Goal: Task Accomplishment & Management: Use online tool/utility

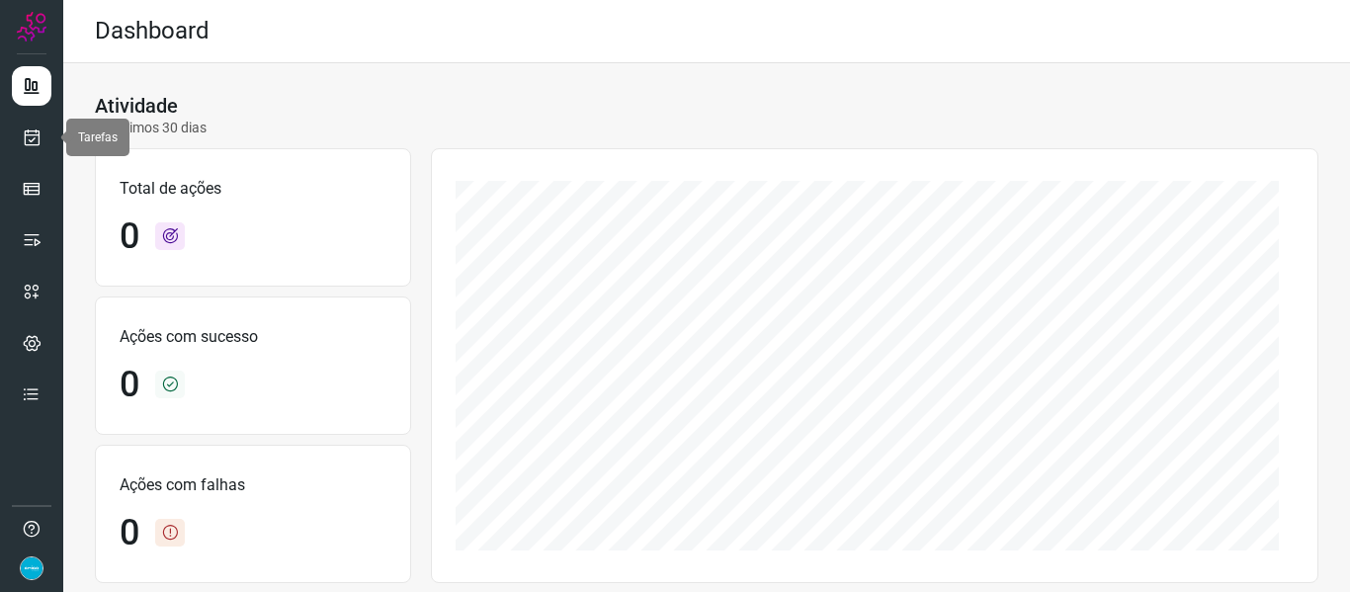
drag, startPoint x: 38, startPoint y: 139, endPoint x: 295, endPoint y: 45, distance: 273.6
click at [38, 139] on icon at bounding box center [32, 137] width 21 height 20
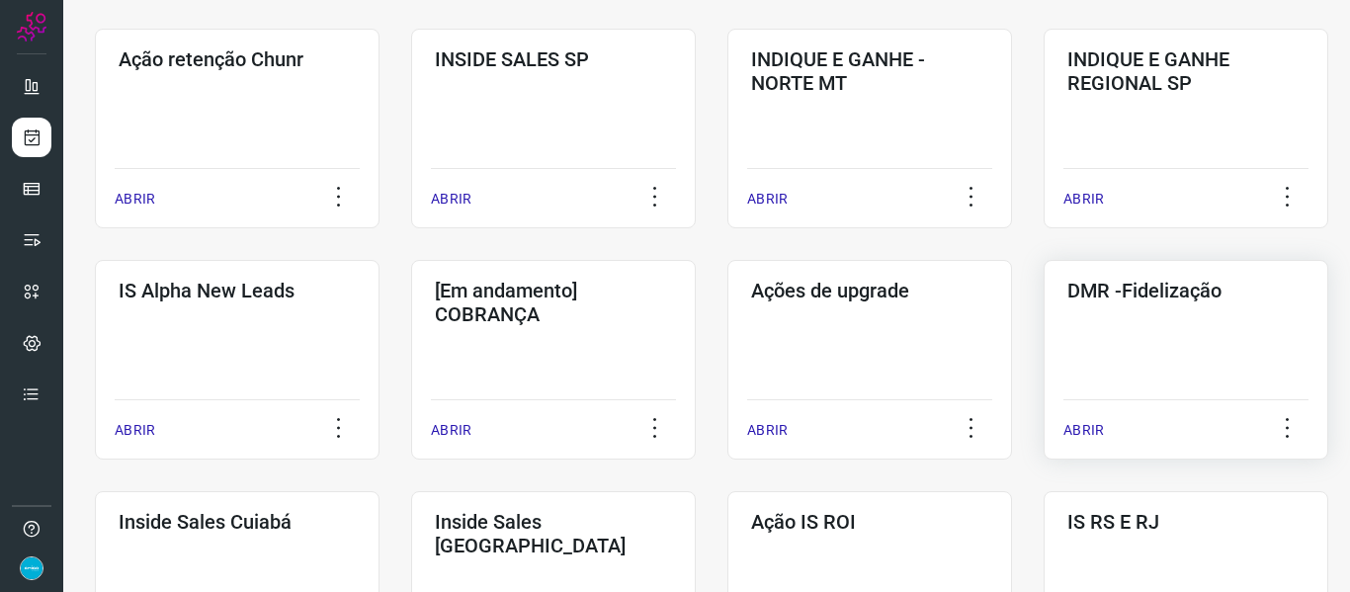
scroll to position [593, 0]
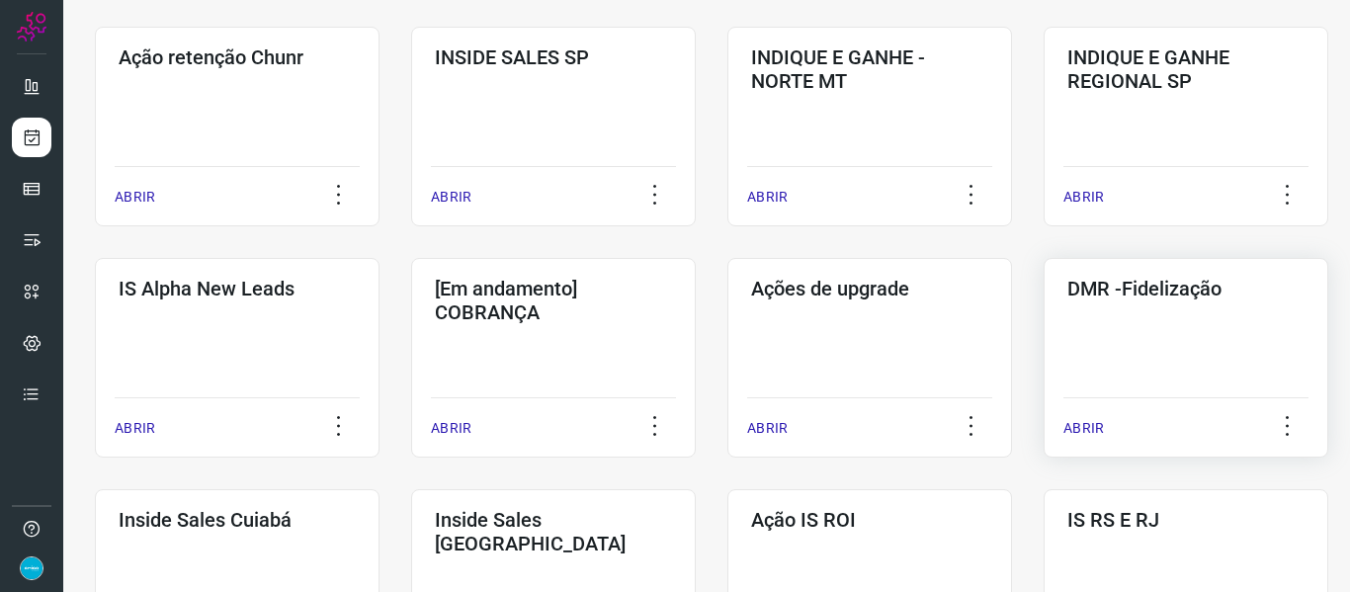
click at [1089, 430] on p "ABRIR" at bounding box center [1083, 428] width 41 height 21
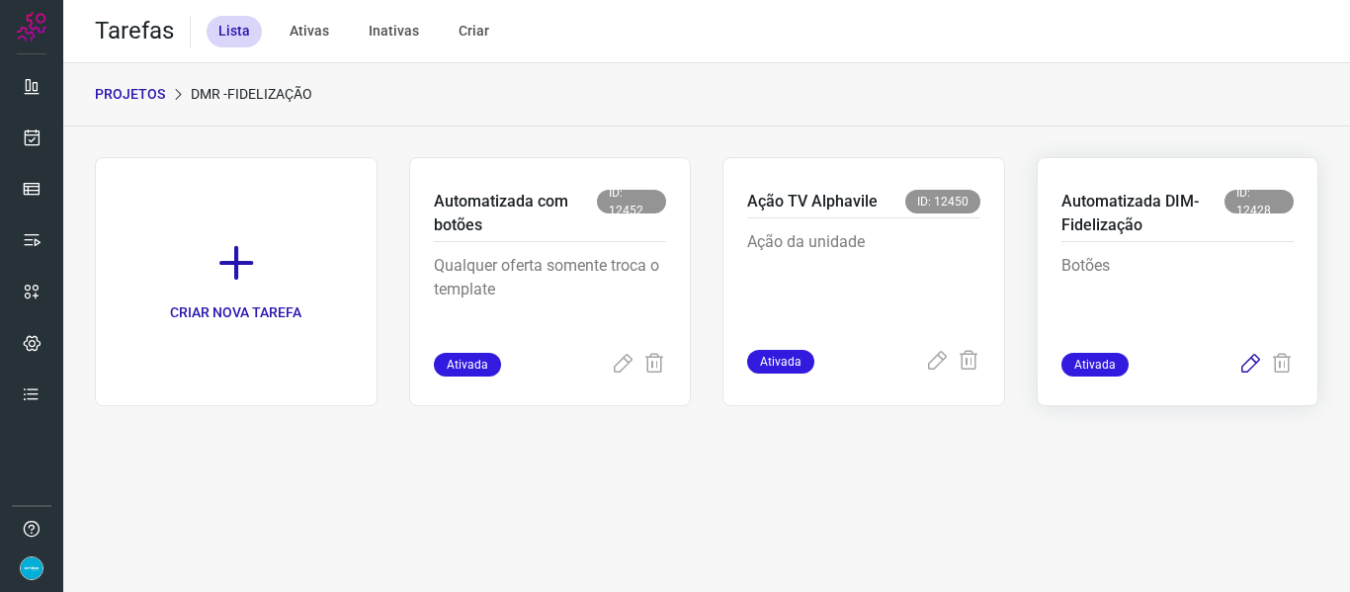
click at [1244, 366] on icon at bounding box center [1250, 365] width 24 height 24
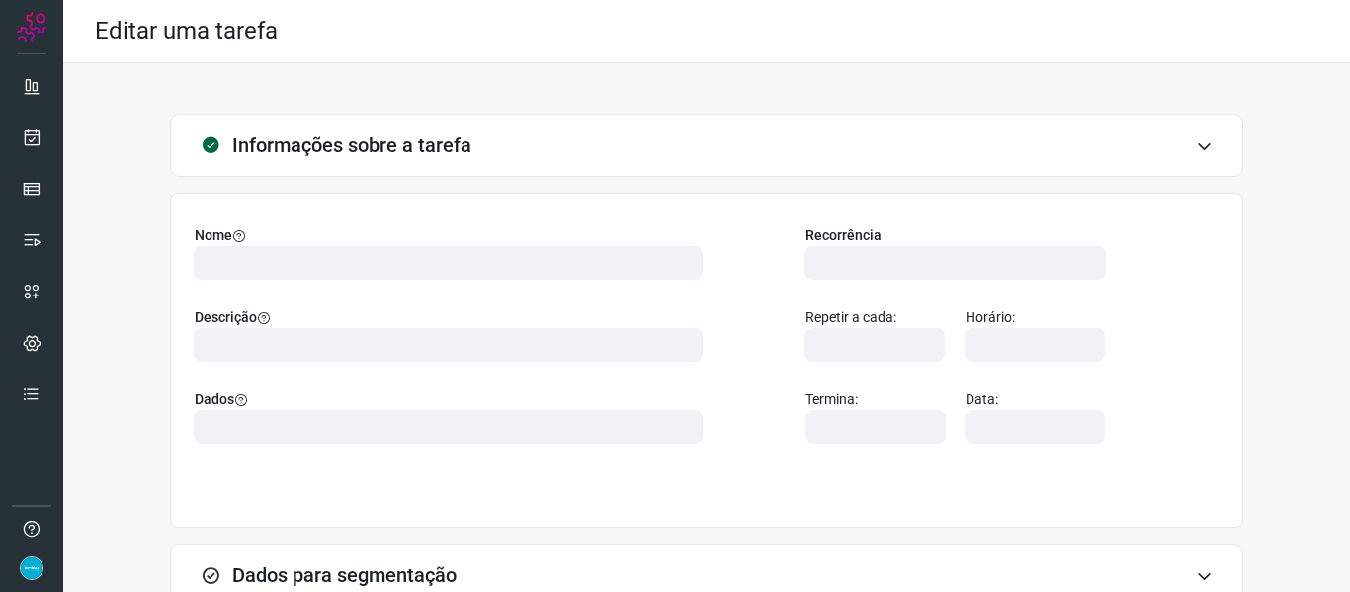
click at [1249, 365] on div "Informações sobre a tarefa Nome Descrição Dados Recorrência Repetir a cada: Hor…" at bounding box center [707, 447] width 1224 height 667
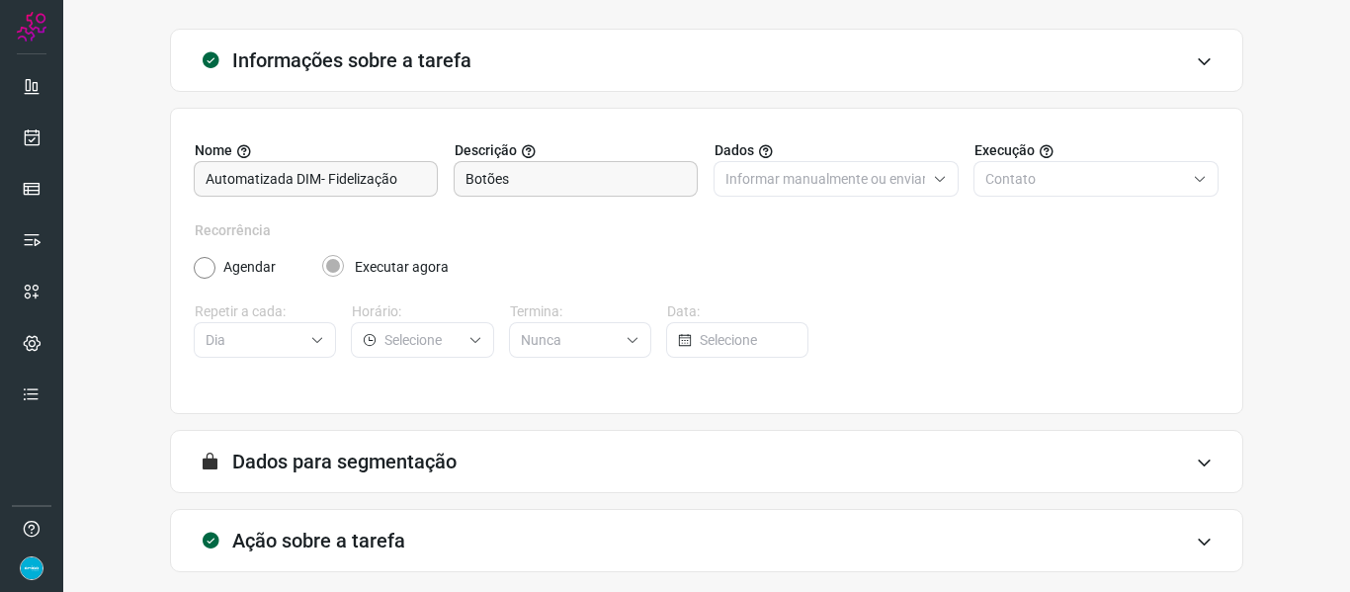
scroll to position [180, 0]
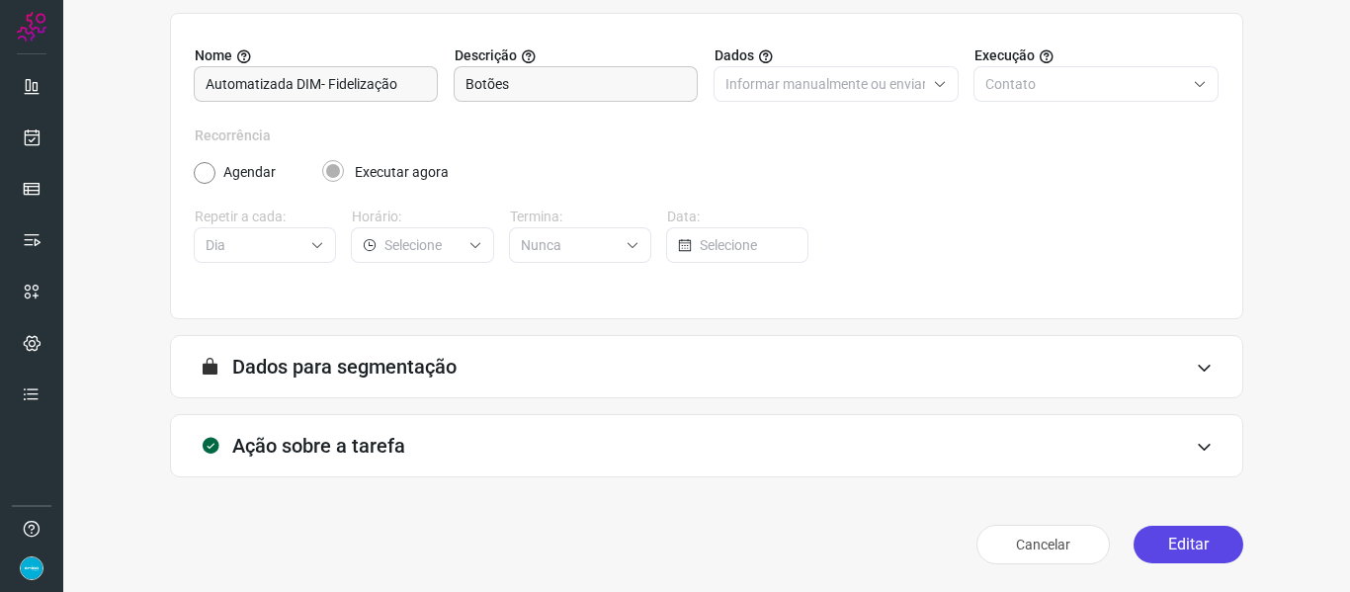
click at [1168, 542] on button "Editar" at bounding box center [1189, 545] width 110 height 38
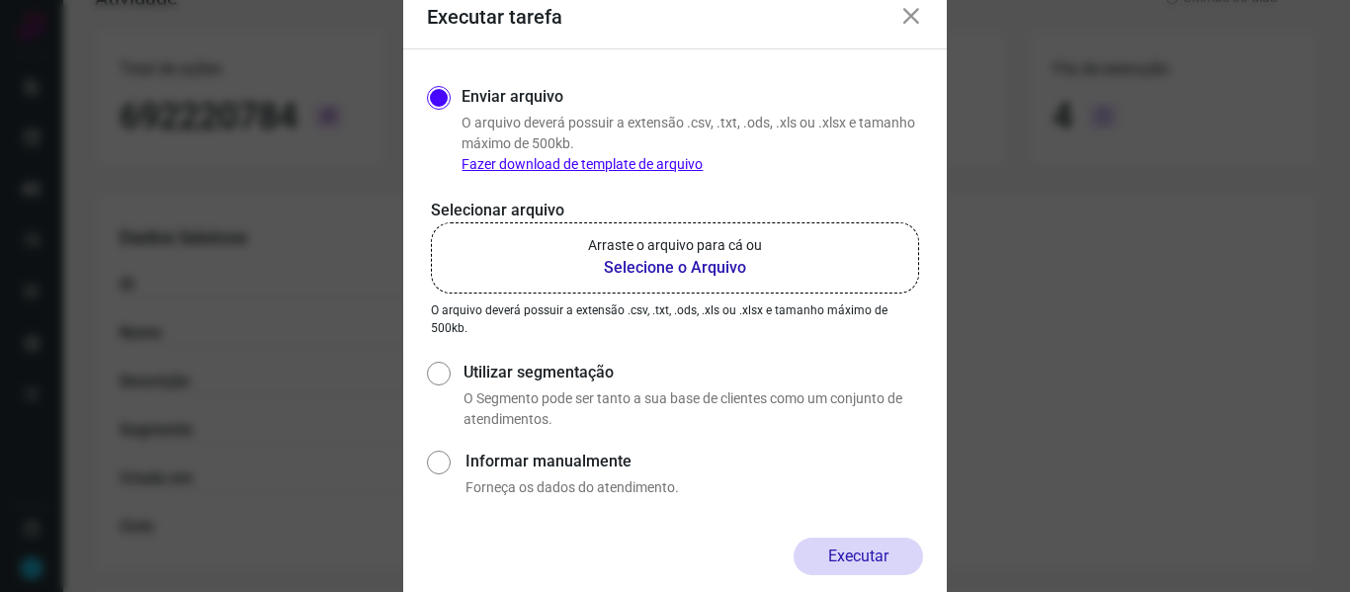
click at [625, 265] on b "Selecione o Arquivo" at bounding box center [675, 268] width 174 height 24
click at [0, 0] on input "Arraste o arquivo para cá ou Selecione o Arquivo" at bounding box center [0, 0] width 0 height 0
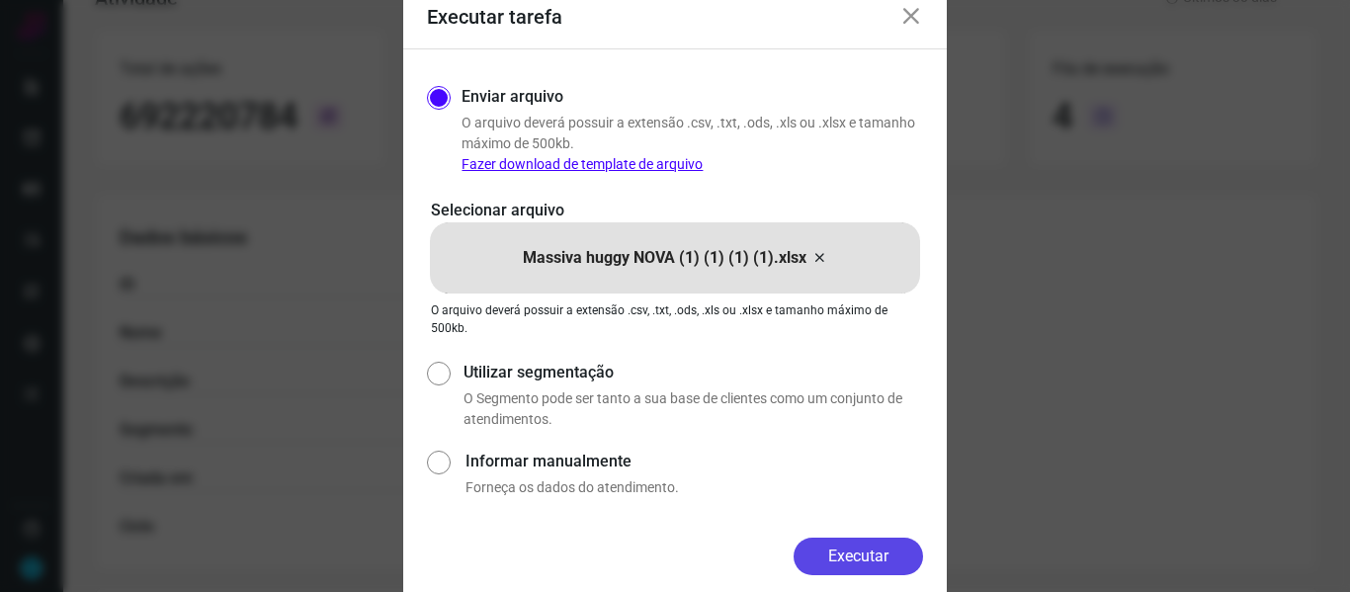
click at [879, 555] on button "Executar" at bounding box center [858, 557] width 129 height 38
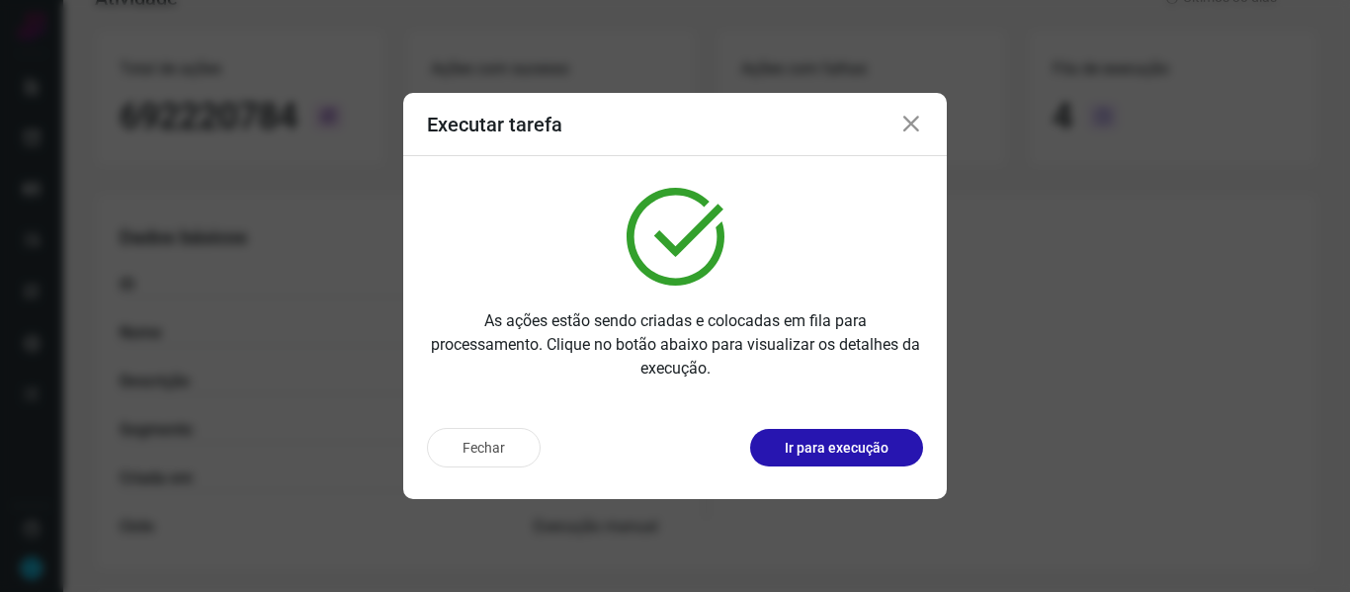
click at [908, 124] on icon at bounding box center [911, 125] width 24 height 24
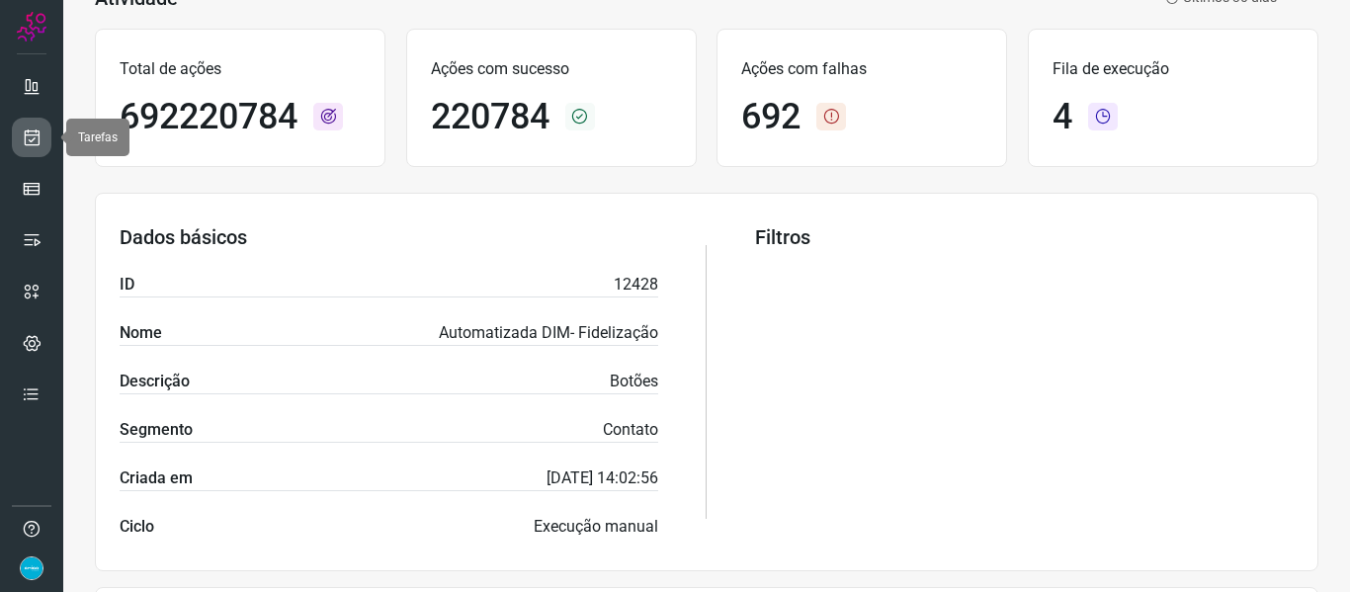
click at [35, 131] on icon at bounding box center [32, 137] width 21 height 20
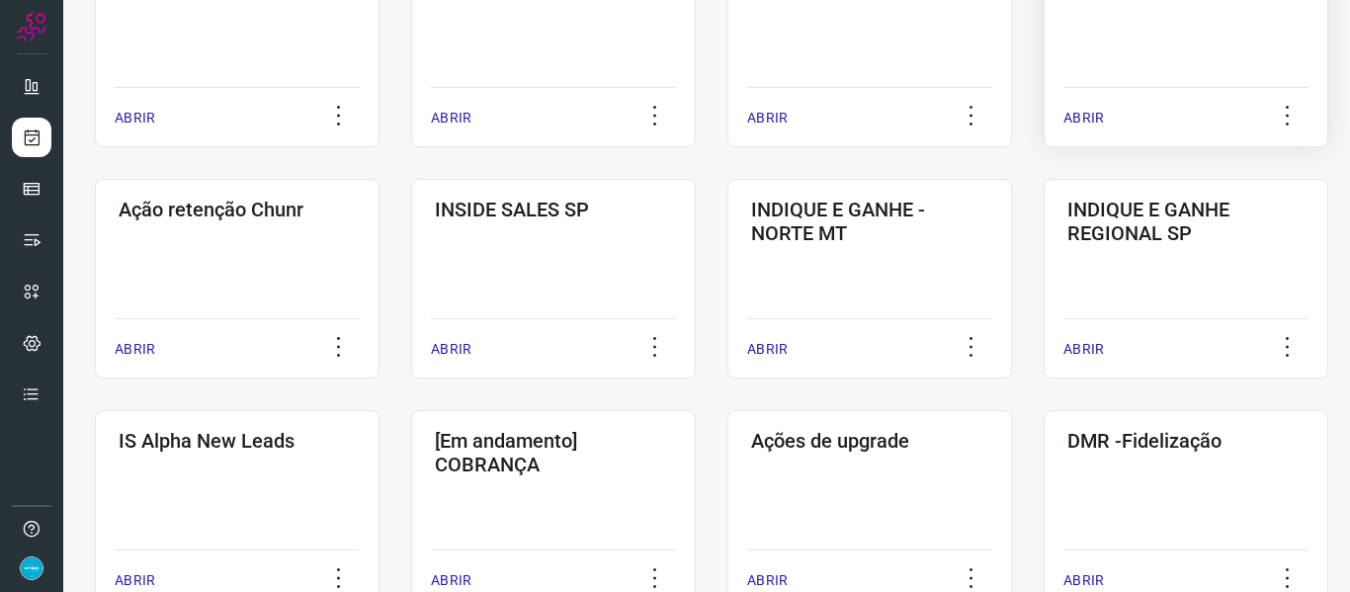
scroll to position [638, 0]
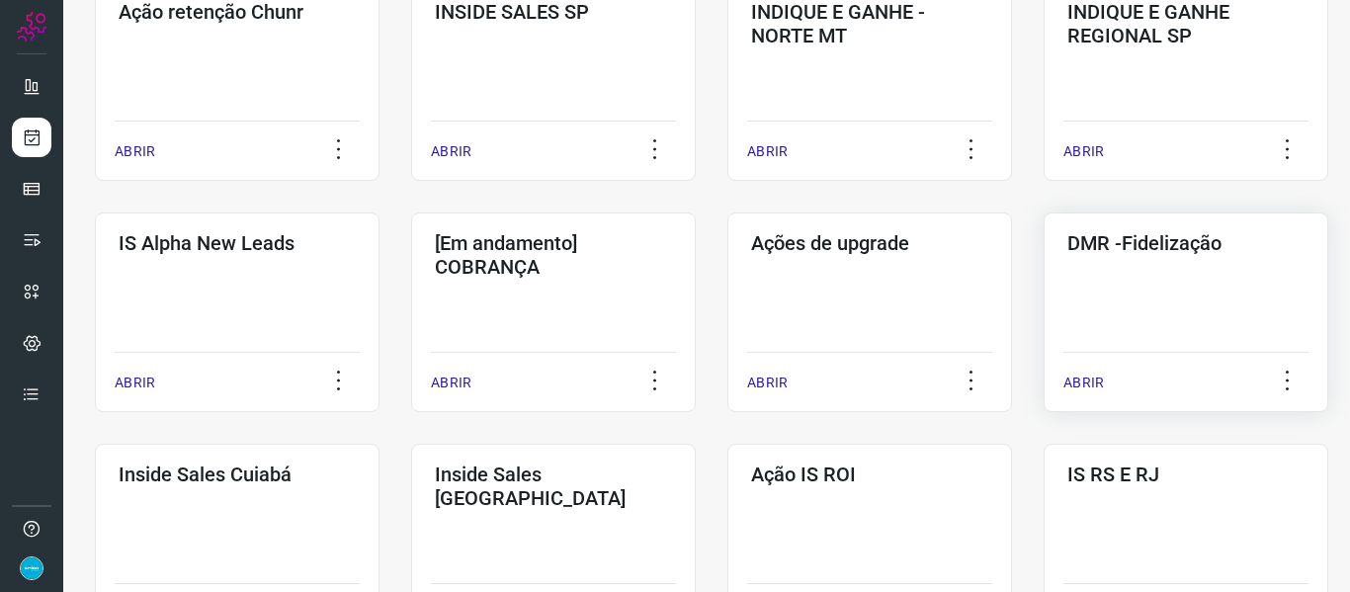
click at [1107, 382] on div "ABRIR" at bounding box center [1185, 376] width 245 height 49
click at [1087, 378] on p "ABRIR" at bounding box center [1083, 383] width 41 height 21
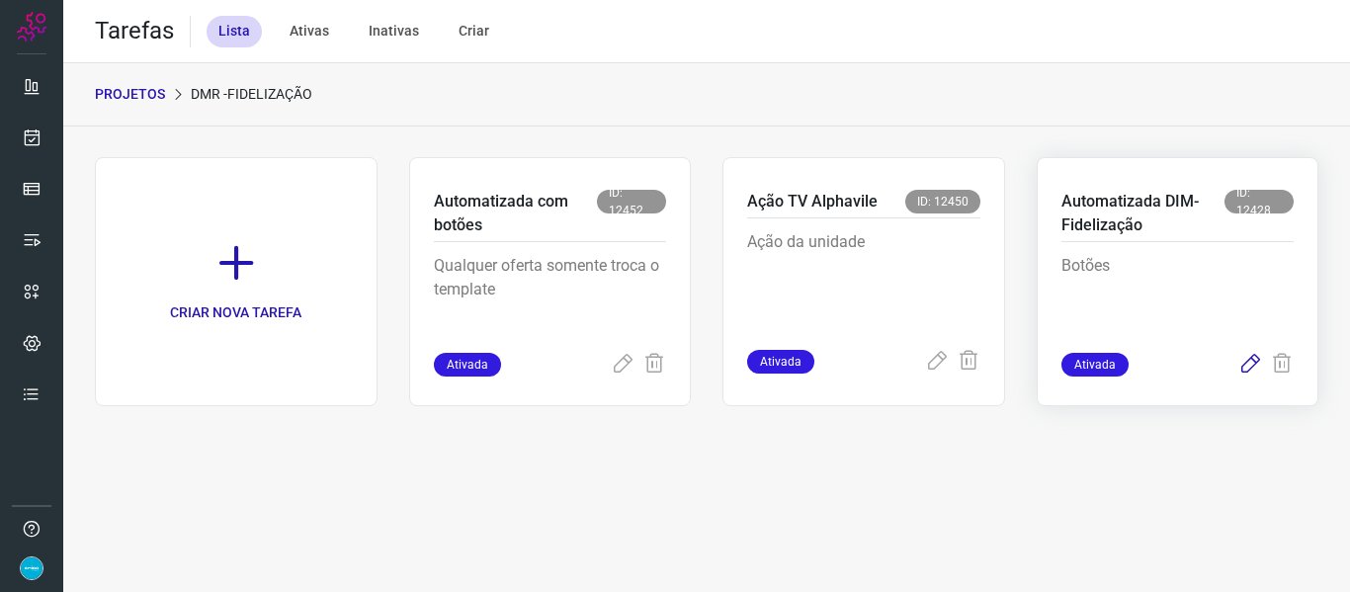
click at [1245, 367] on icon at bounding box center [1250, 365] width 24 height 24
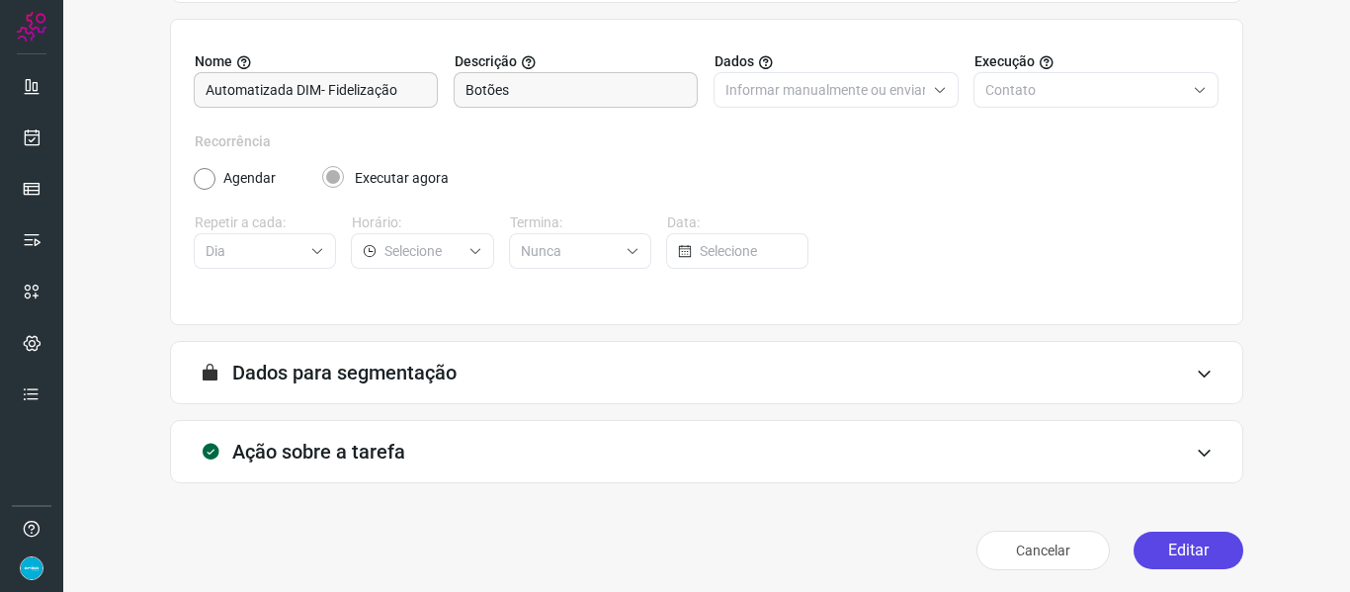
scroll to position [180, 0]
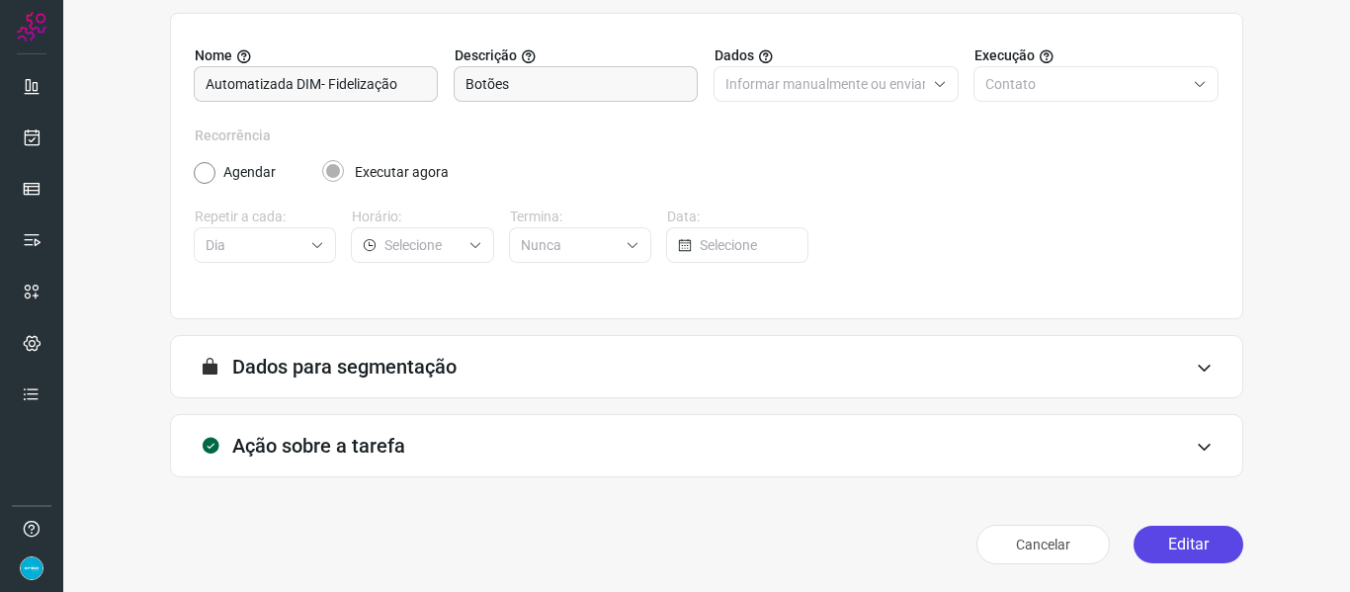
click at [1161, 547] on button "Editar" at bounding box center [1189, 545] width 110 height 38
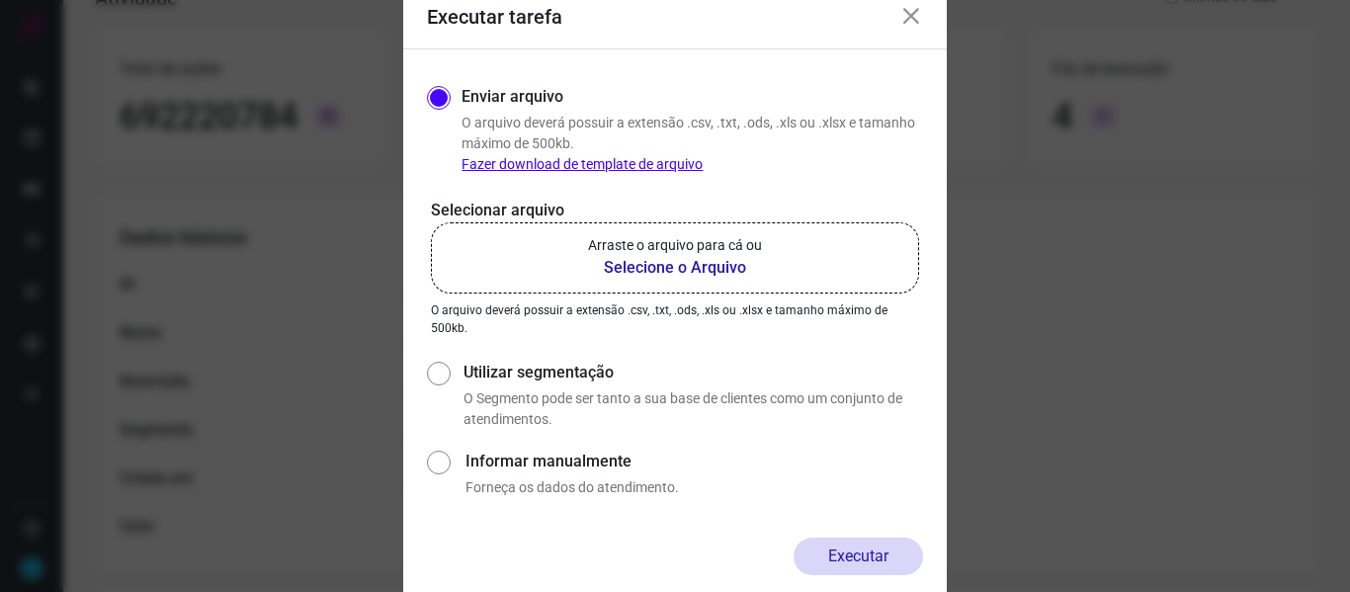
click at [620, 271] on b "Selecione o Arquivo" at bounding box center [675, 268] width 174 height 24
click at [0, 0] on input "Arraste o arquivo para cá ou Selecione o Arquivo" at bounding box center [0, 0] width 0 height 0
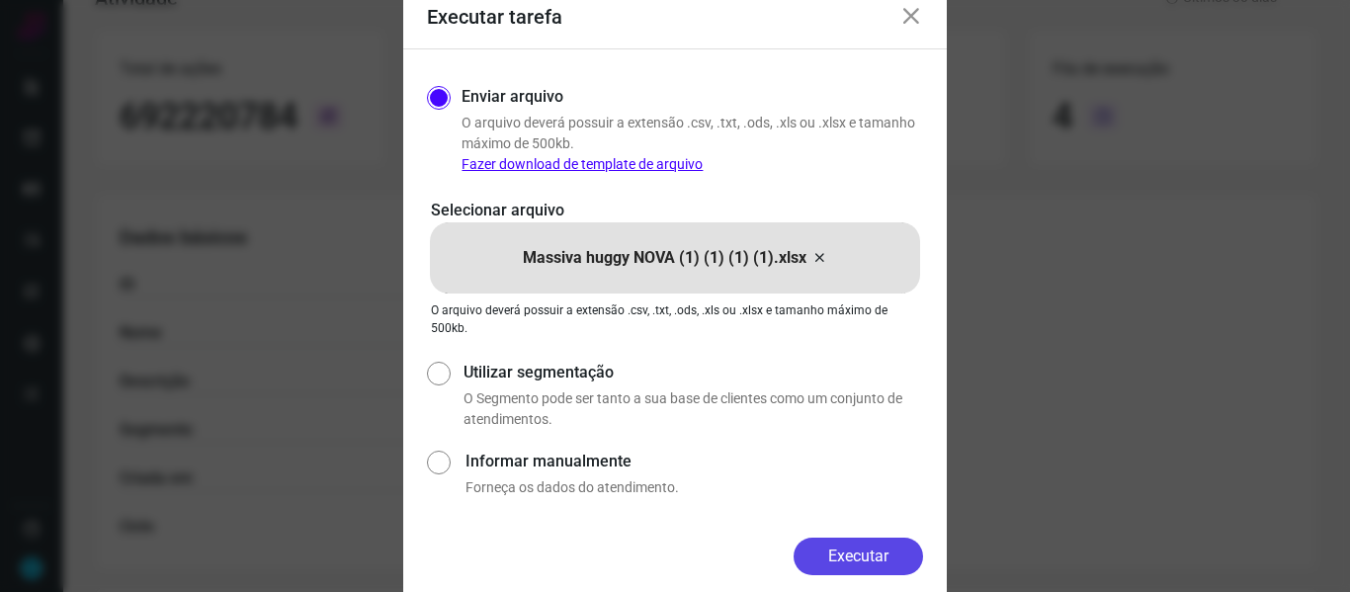
click at [879, 552] on button "Executar" at bounding box center [858, 557] width 129 height 38
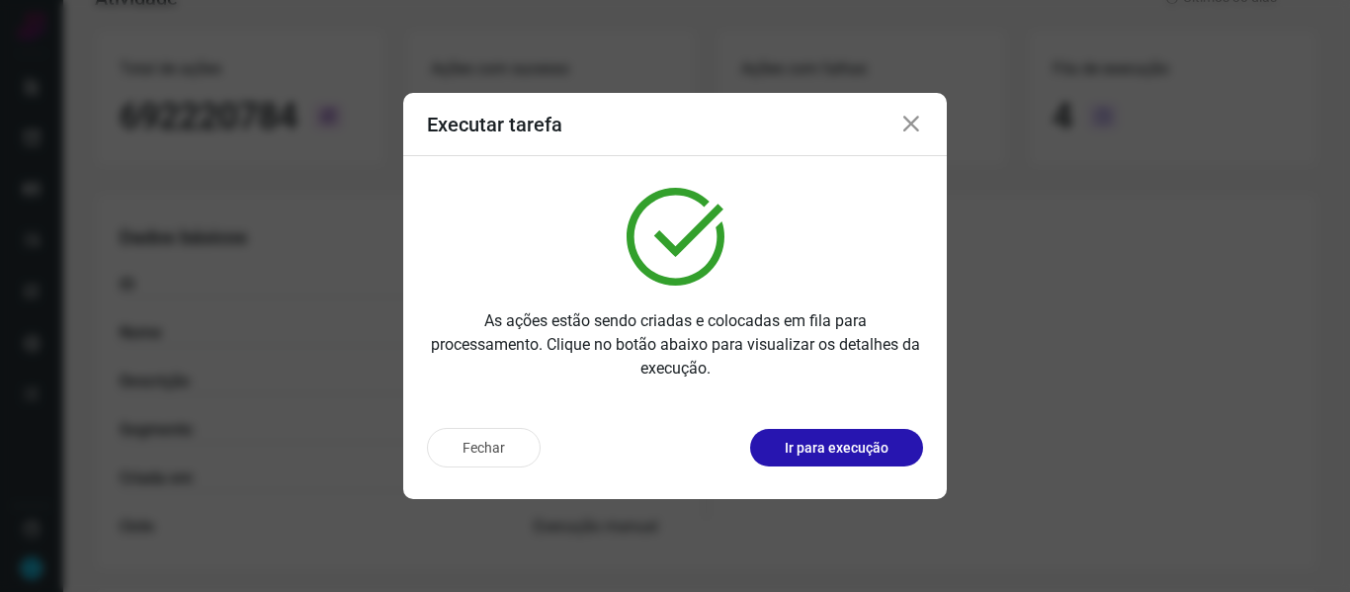
click at [909, 120] on icon at bounding box center [911, 125] width 24 height 24
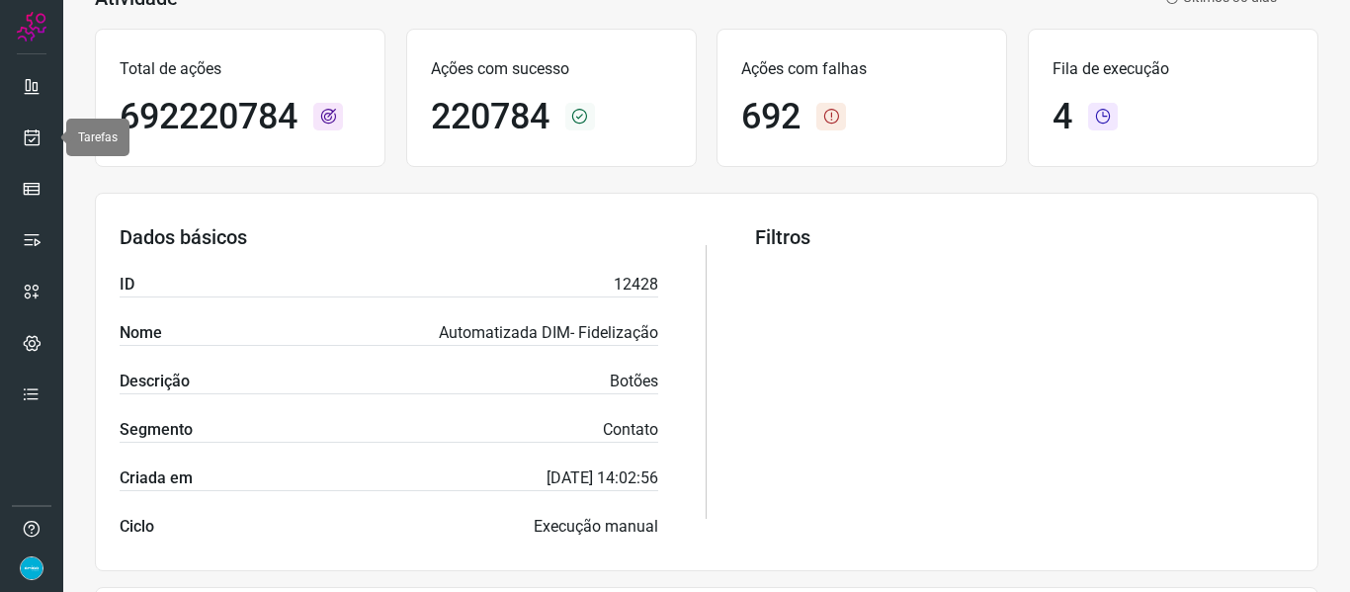
drag, startPoint x: 39, startPoint y: 133, endPoint x: 63, endPoint y: 139, distance: 25.4
click at [39, 133] on icon at bounding box center [32, 137] width 21 height 20
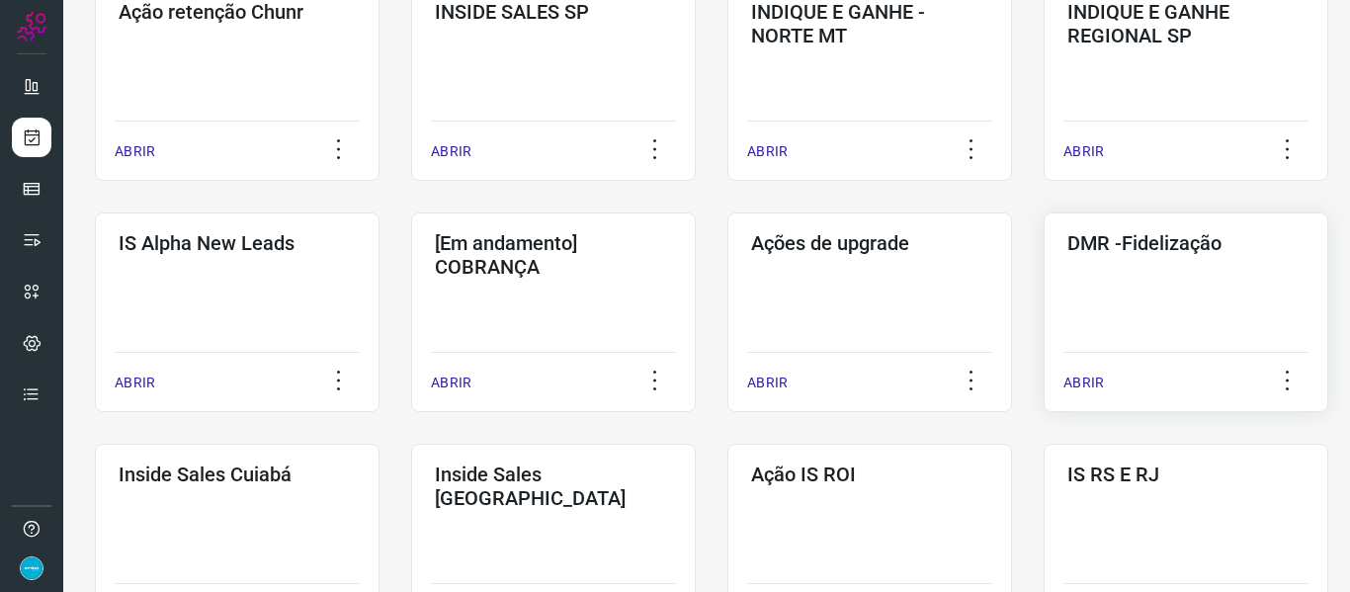
click at [1076, 381] on p "ABRIR" at bounding box center [1083, 383] width 41 height 21
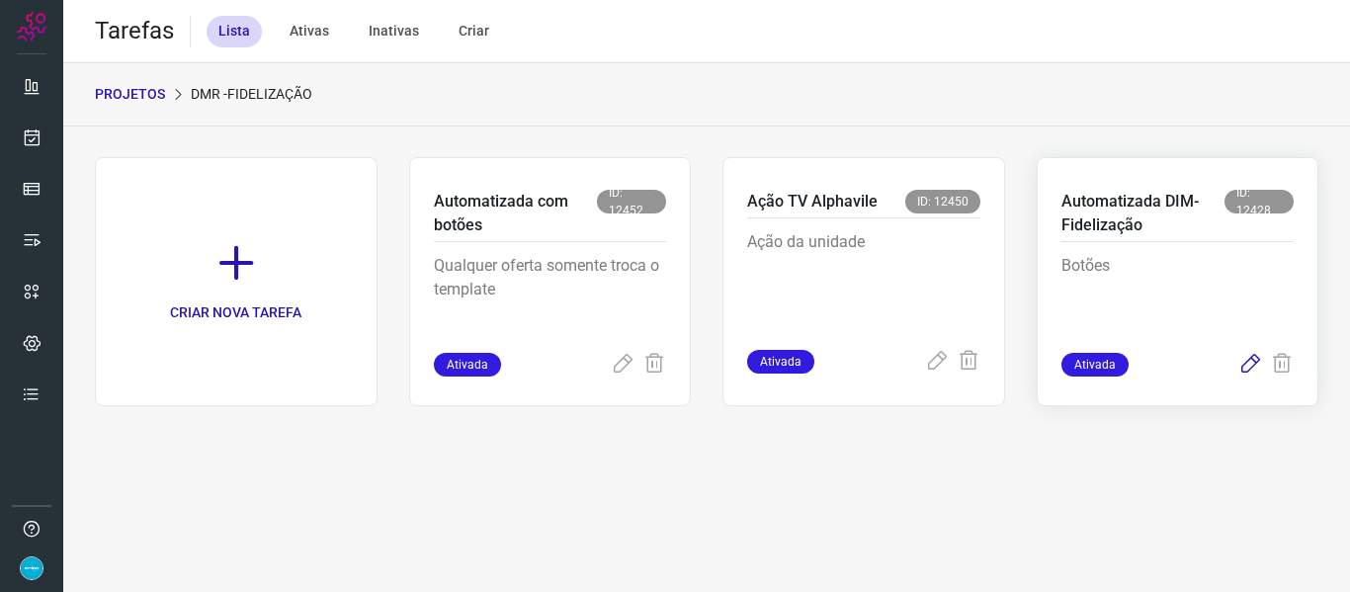
click at [1250, 366] on icon at bounding box center [1250, 365] width 24 height 24
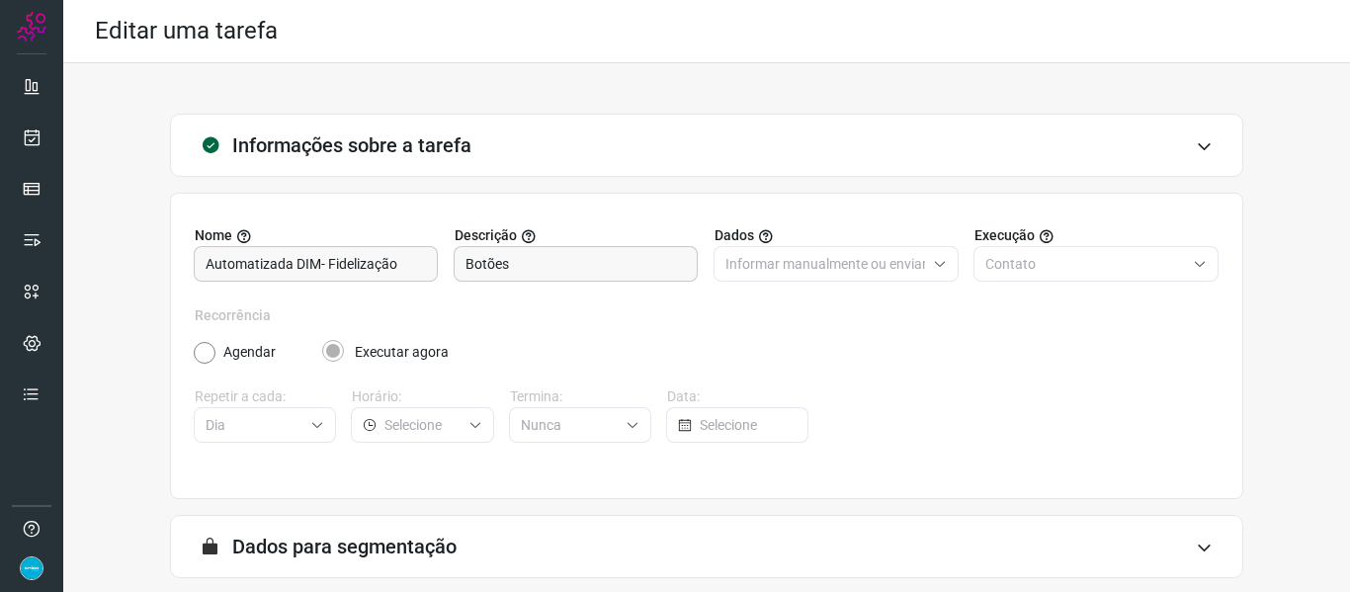
scroll to position [180, 0]
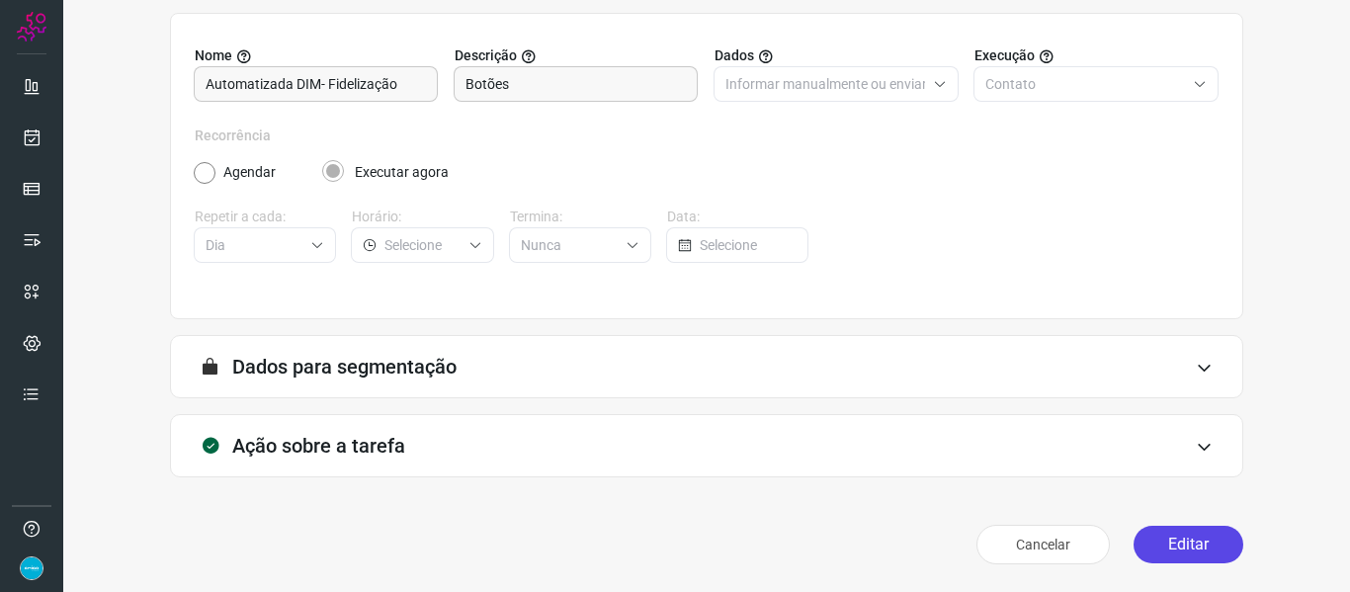
click at [1215, 544] on button "Editar" at bounding box center [1189, 545] width 110 height 38
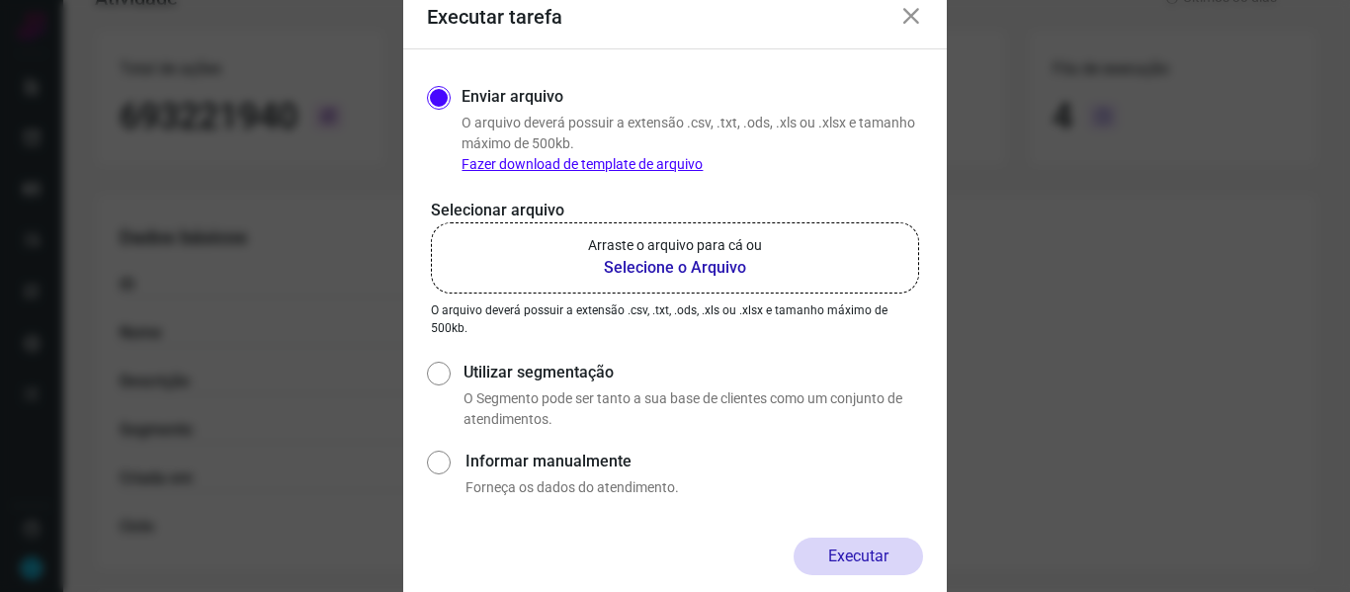
click at [658, 276] on b "Selecione o Arquivo" at bounding box center [675, 268] width 174 height 24
click at [0, 0] on input "Arraste o arquivo para cá ou Selecione o Arquivo" at bounding box center [0, 0] width 0 height 0
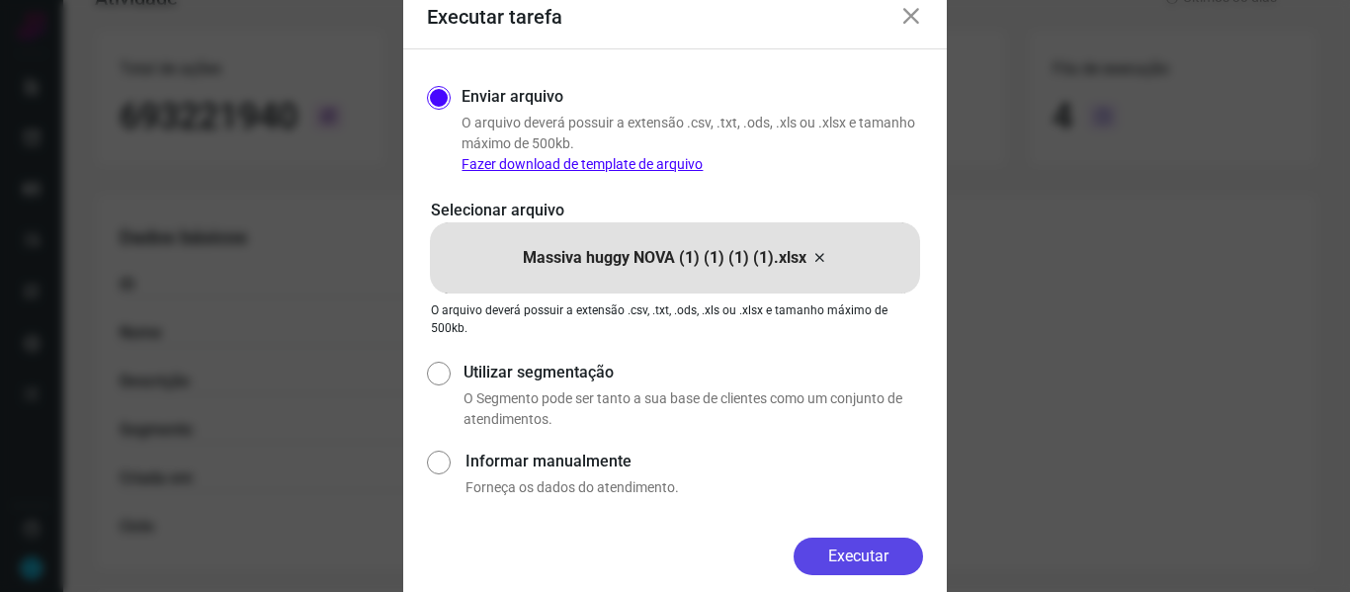
click at [890, 557] on button "Executar" at bounding box center [858, 557] width 129 height 38
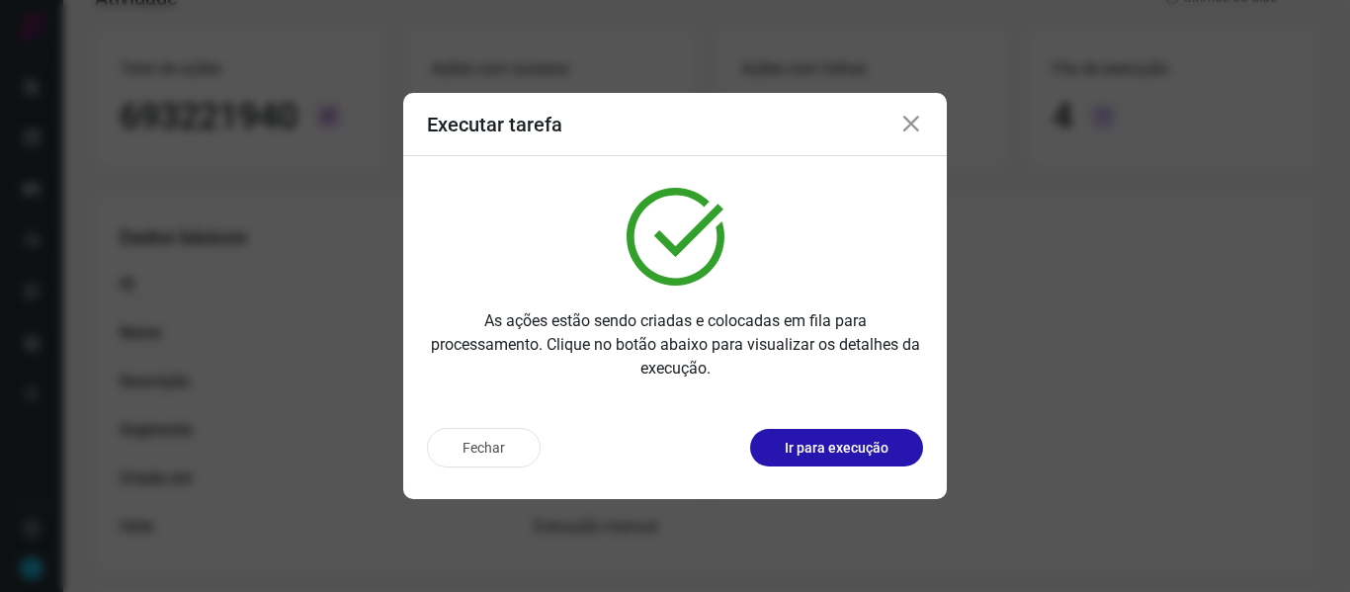
click at [919, 126] on icon at bounding box center [911, 125] width 24 height 24
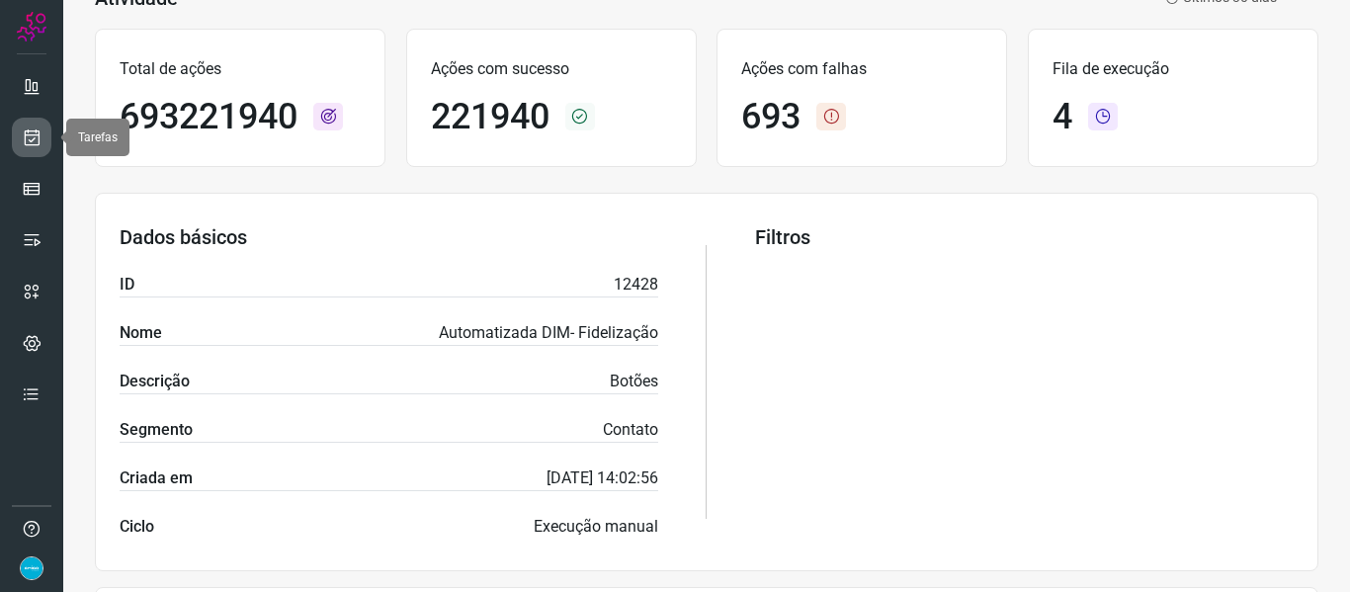
click at [29, 130] on icon at bounding box center [32, 137] width 21 height 20
